Goal: Book appointment/travel/reservation

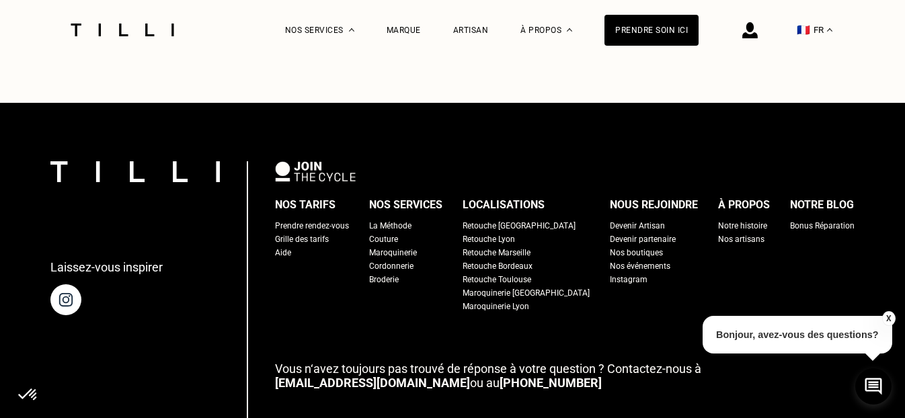
scroll to position [828, 0]
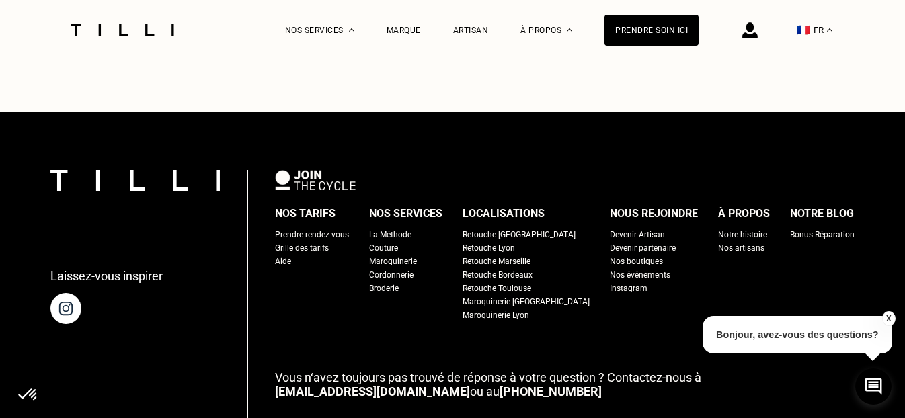
click at [761, 332] on p "Bonjour, avez-vous des questions?" at bounding box center [798, 335] width 190 height 38
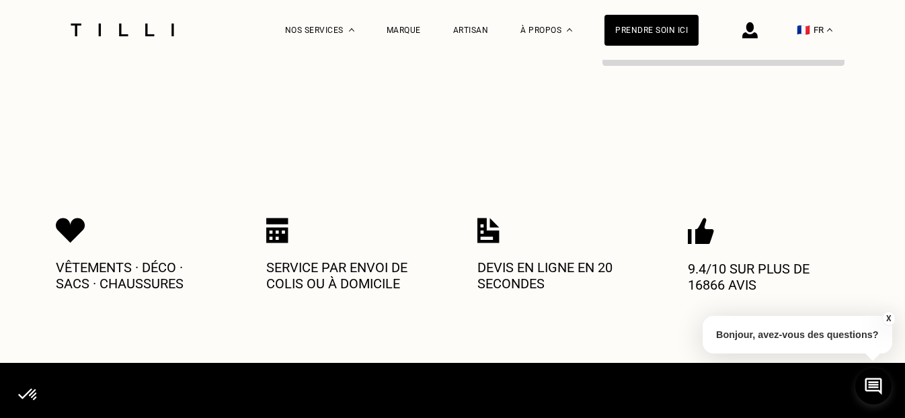
scroll to position [588, 0]
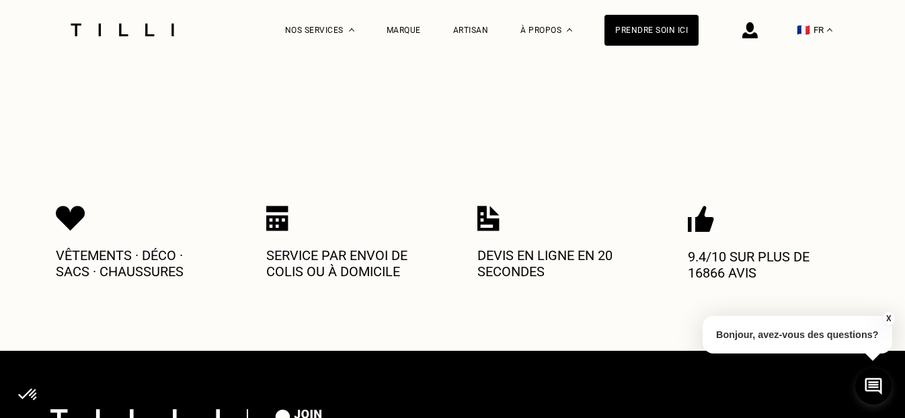
click at [784, 335] on p "Bonjour, avez-vous des questions?" at bounding box center [798, 335] width 190 height 38
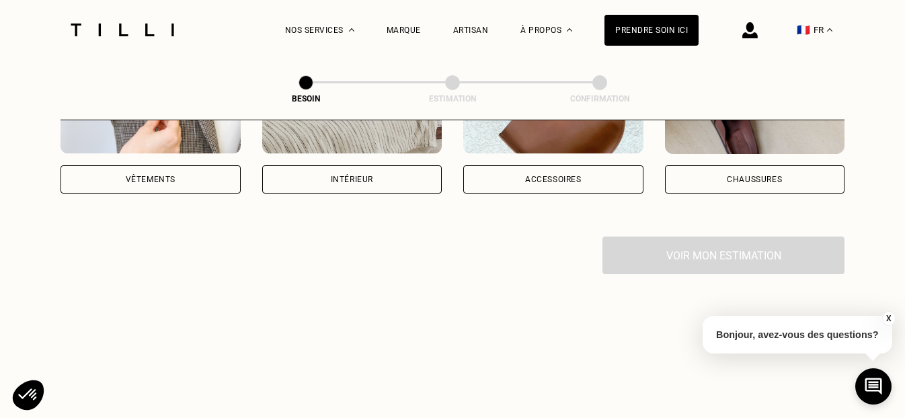
scroll to position [367, 0]
click at [208, 166] on div "Vêtements" at bounding box center [151, 180] width 180 height 28
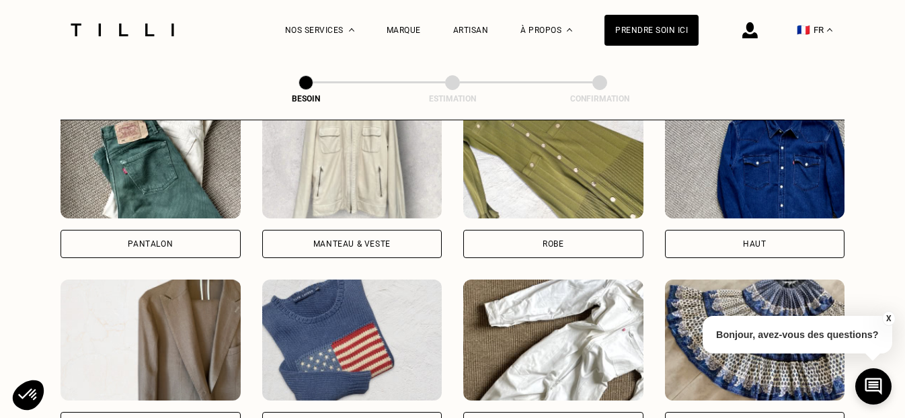
scroll to position [665, 0]
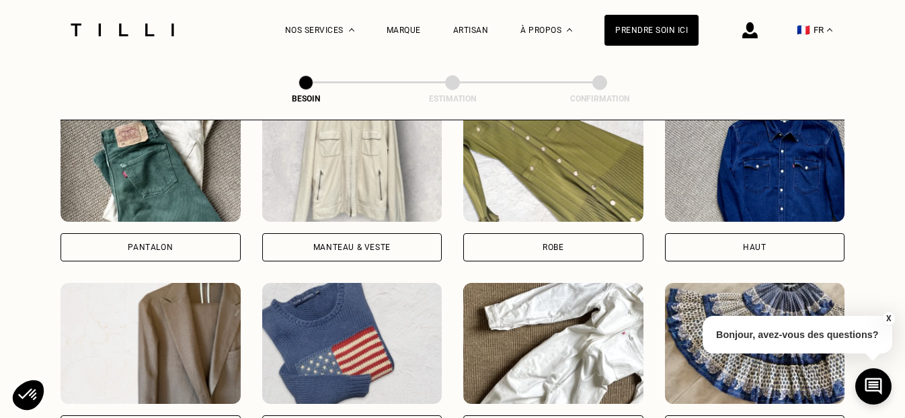
click at [516, 233] on div "Robe" at bounding box center [553, 247] width 180 height 28
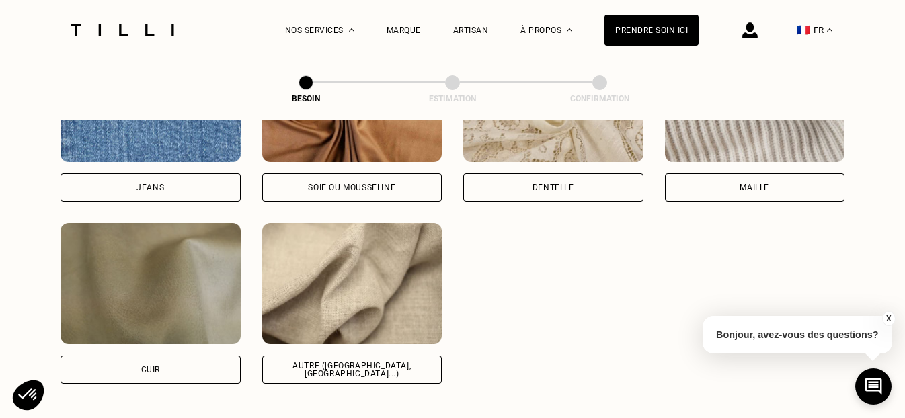
scroll to position [1574, 0]
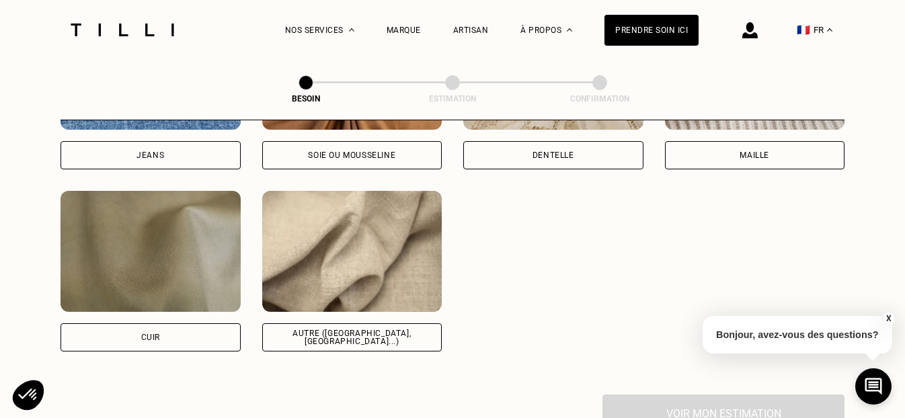
click at [344, 330] on div "Autre (coton, jersey...)" at bounding box center [352, 338] width 157 height 16
select select "FR"
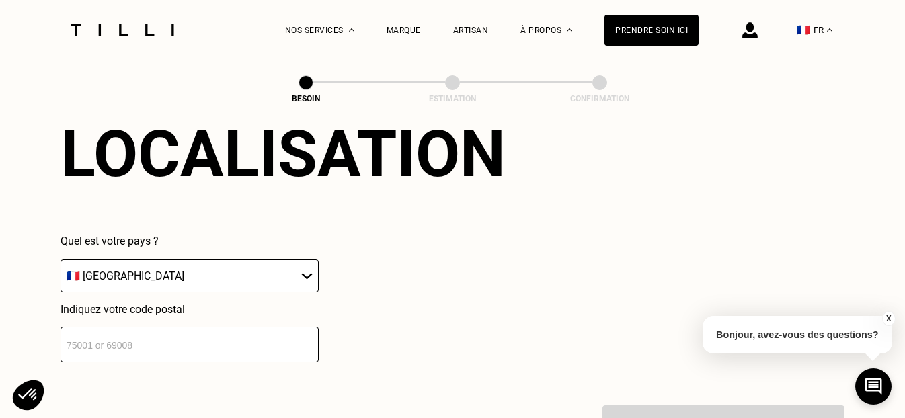
scroll to position [1956, 0]
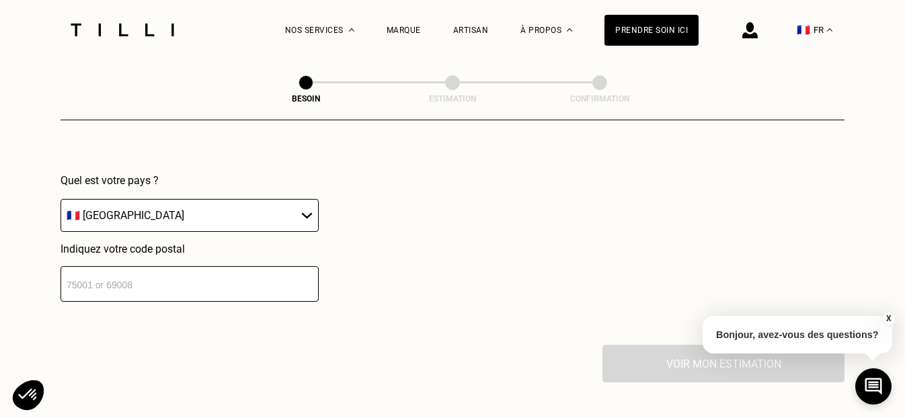
click at [135, 266] on input "number" at bounding box center [190, 284] width 258 height 36
type input "92120"
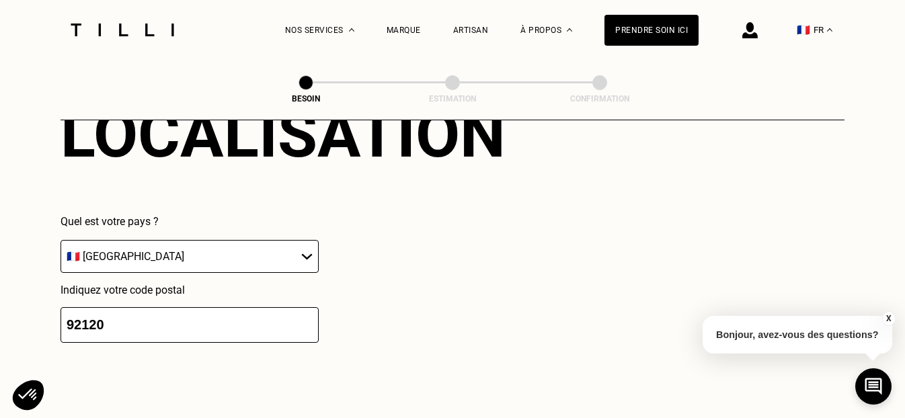
scroll to position [1893, 0]
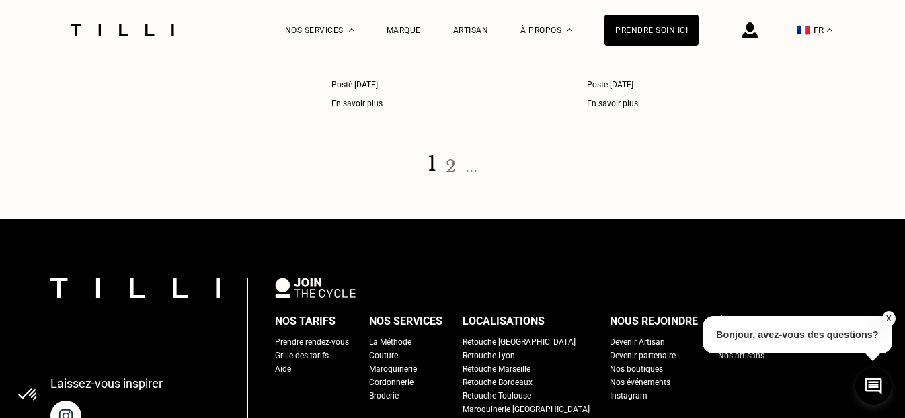
scroll to position [73, 0]
